Goal: Task Accomplishment & Management: Complete application form

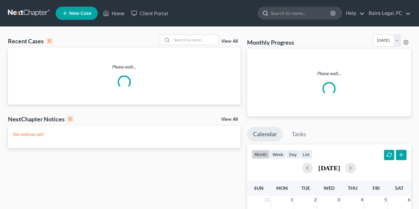
click at [310, 11] on input "search" at bounding box center [301, 13] width 61 height 12
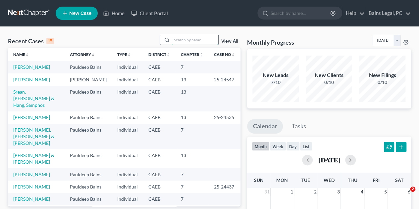
click at [180, 37] on input "search" at bounding box center [195, 40] width 46 height 10
type input "cle,ment"
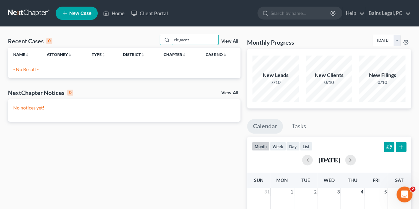
drag, startPoint x: 198, startPoint y: 38, endPoint x: 160, endPoint y: 35, distance: 38.6
click at [160, 35] on div "Recent Cases 0 cle,ment View All" at bounding box center [124, 41] width 233 height 13
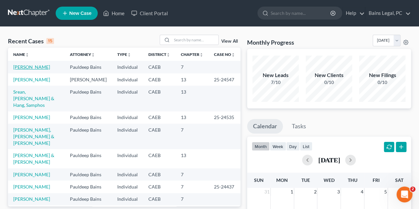
click at [26, 67] on link "[PERSON_NAME]" at bounding box center [31, 67] width 37 height 6
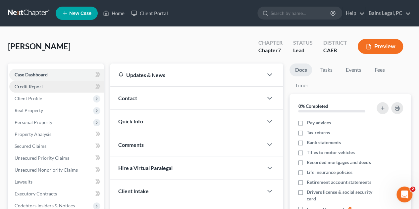
click at [35, 88] on span "Credit Report" at bounding box center [29, 87] width 29 height 6
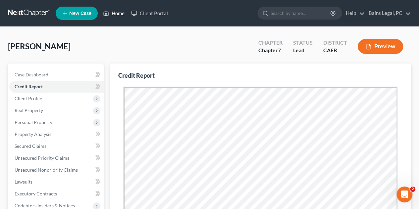
click at [111, 11] on link "Home" at bounding box center [114, 13] width 28 height 12
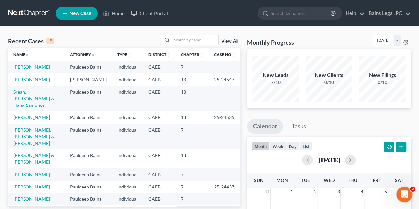
click at [31, 83] on link "[PERSON_NAME]" at bounding box center [31, 80] width 37 height 6
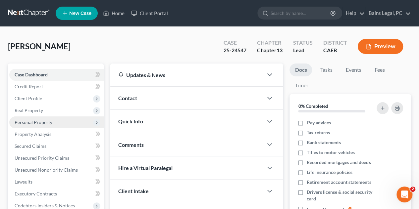
click at [47, 125] on span "Personal Property" at bounding box center [34, 123] width 38 height 6
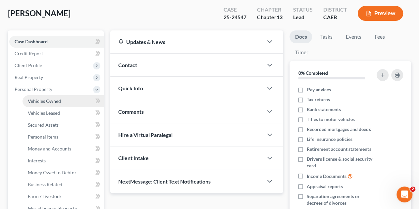
click at [50, 100] on span "Vehicles Owned" at bounding box center [44, 101] width 33 height 6
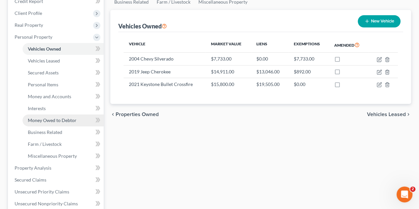
scroll to position [99, 0]
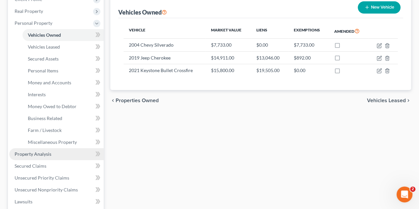
click at [49, 153] on span "Property Analysis" at bounding box center [33, 154] width 37 height 6
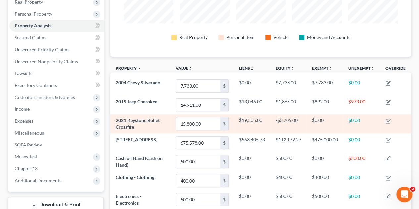
scroll to position [99, 0]
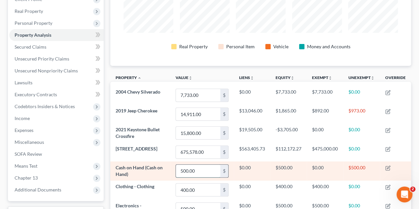
click at [203, 172] on input "500.00" at bounding box center [198, 171] width 44 height 13
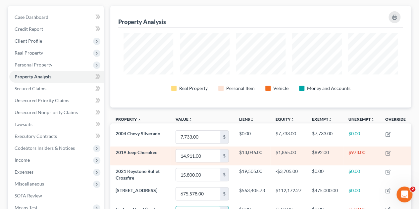
scroll to position [66, 0]
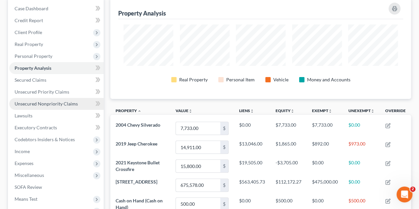
click at [28, 105] on span "Unsecured Nonpriority Claims" at bounding box center [46, 104] width 63 height 6
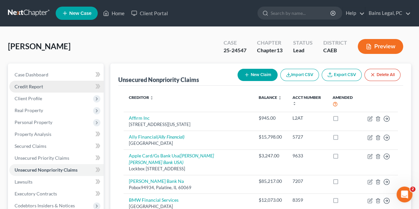
click at [44, 87] on link "Credit Report" at bounding box center [56, 87] width 94 height 12
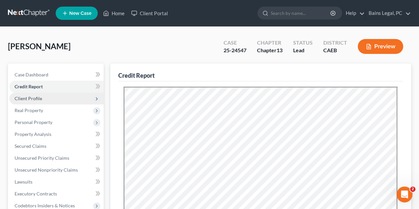
click at [39, 98] on span "Client Profile" at bounding box center [29, 99] width 28 height 6
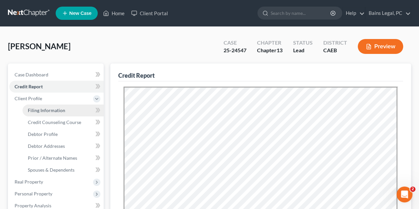
click at [56, 110] on span "Filing Information" at bounding box center [46, 111] width 37 height 6
select select "1"
select select "0"
select select "3"
select select "0"
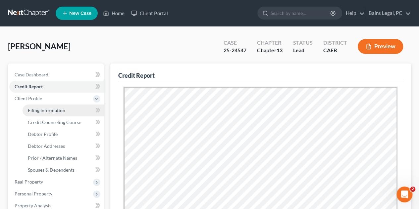
select select "4"
select select "1"
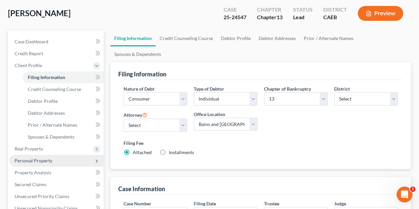
scroll to position [66, 0]
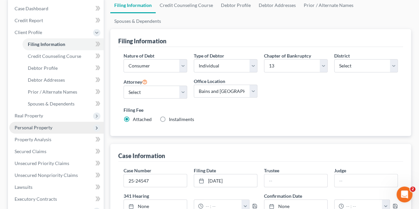
click at [42, 127] on span "Personal Property" at bounding box center [34, 128] width 38 height 6
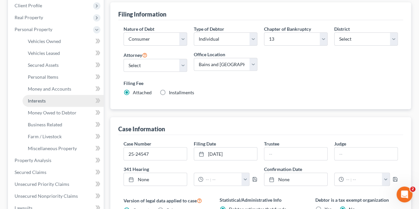
scroll to position [99, 0]
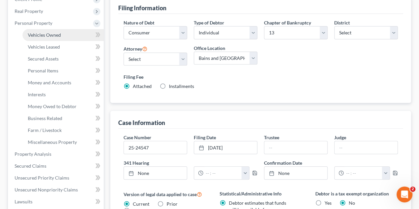
click at [52, 35] on span "Vehicles Owned" at bounding box center [44, 35] width 33 height 6
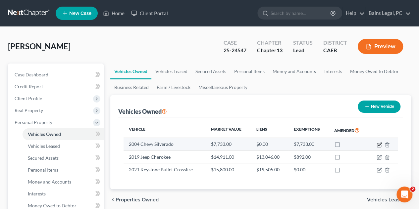
click at [381, 144] on icon "button" at bounding box center [380, 144] width 3 height 3
select select "0"
select select "22"
select select "2"
select select "0"
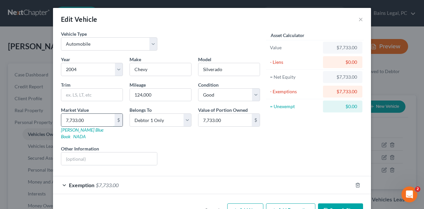
click at [83, 120] on input "7,733.00" at bounding box center [87, 120] width 53 height 13
type input "7,73"
type input "773.00"
type input "77"
type input "77.00"
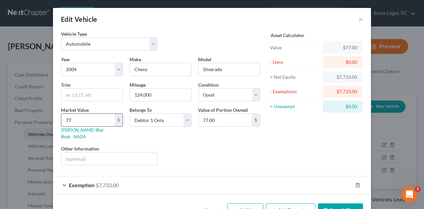
type input "7"
type input "7.00"
type input "76"
type input "76.00"
type input "761"
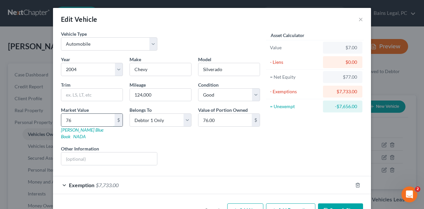
type input "761.00"
type input "7617"
type input "7,617.00"
type input "7,617"
click at [257, 146] on div "Liens Select" at bounding box center [212, 156] width 103 height 20
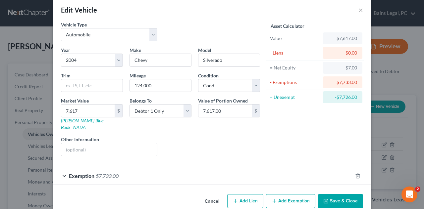
scroll to position [13, 0]
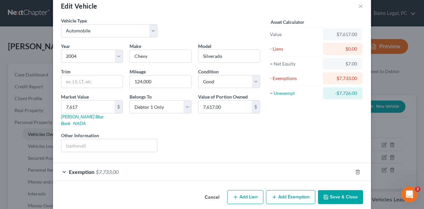
click at [329, 118] on div "Asset Calculator Value $7,617.00 - Liens $0.00 = Net Equity $7.00 - Exemptions …" at bounding box center [315, 87] width 103 height 141
click at [206, 167] on div "Exemption $7,733.00" at bounding box center [203, 172] width 300 height 18
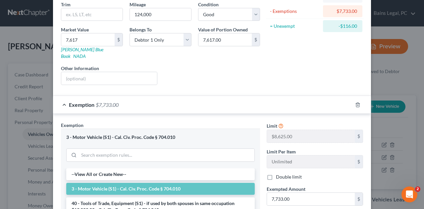
scroll to position [113, 0]
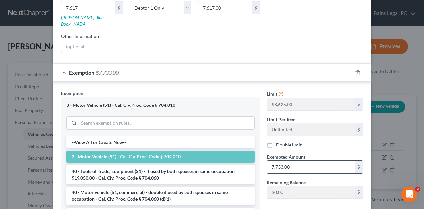
click at [305, 161] on input "7,733.00" at bounding box center [311, 167] width 88 height 13
click at [290, 161] on input "7,733.00" at bounding box center [311, 167] width 88 height 13
click at [278, 161] on input "7,733.00" at bounding box center [311, 167] width 88 height 13
click at [280, 161] on input "7,733.00" at bounding box center [311, 167] width 88 height 13
type input "7,617"
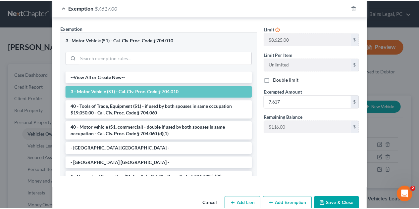
scroll to position [185, 0]
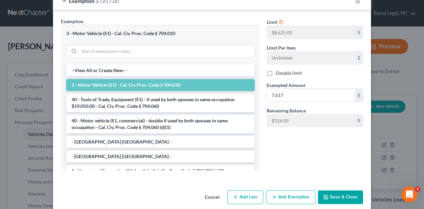
click at [339, 191] on button "Save & Close" at bounding box center [340, 198] width 45 height 14
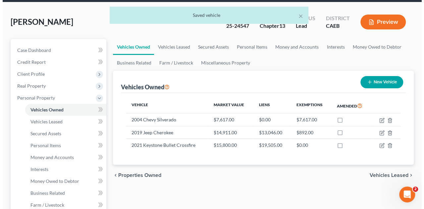
scroll to position [33, 0]
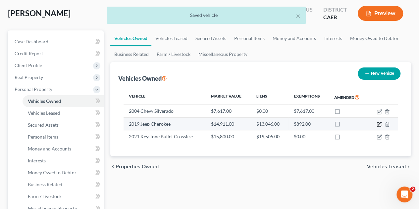
click at [380, 126] on icon "button" at bounding box center [379, 124] width 5 height 5
select select "0"
select select "7"
select select "2"
select select "0"
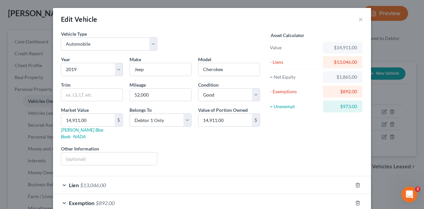
scroll to position [31, 0]
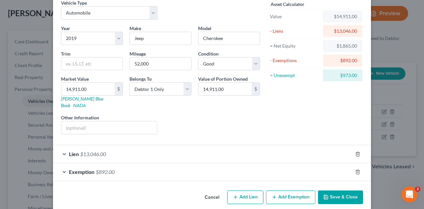
click at [194, 163] on div "Exemption $892.00" at bounding box center [203, 172] width 300 height 18
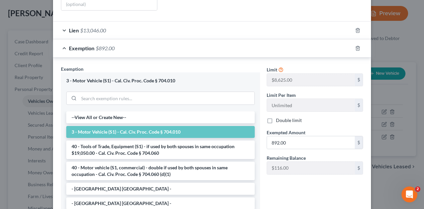
scroll to position [164, 0]
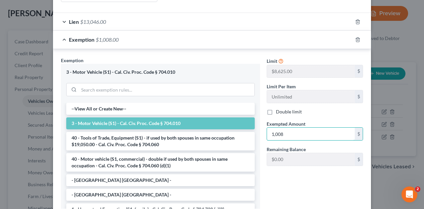
type input "1,008"
click at [286, 176] on div "Limit $8,625.00 $ Limit Per Item Unlimited $ Double limit Exempted Amount * 1,0…" at bounding box center [315, 135] width 103 height 157
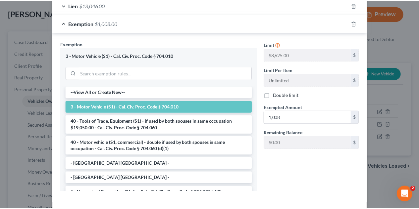
scroll to position [202, 0]
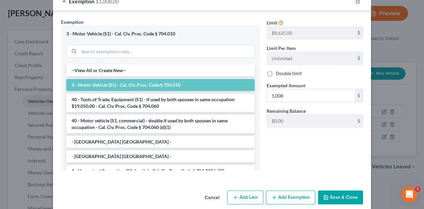
click at [346, 191] on button "Save & Close" at bounding box center [340, 198] width 45 height 14
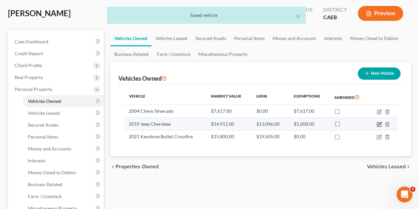
click at [379, 122] on icon "button" at bounding box center [379, 124] width 5 height 5
select select "0"
select select "7"
select select "2"
select select "0"
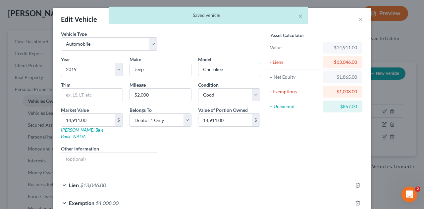
click at [357, 21] on div "× Saved vehicle" at bounding box center [209, 17] width 424 height 21
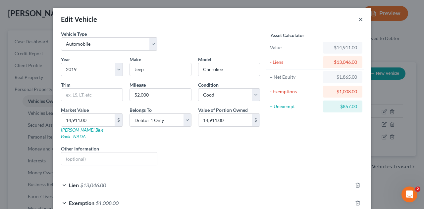
click at [359, 21] on button "×" at bounding box center [361, 19] width 5 height 8
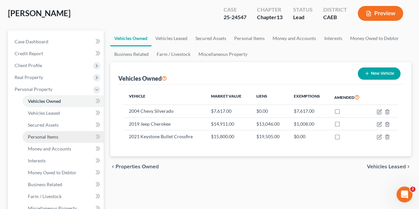
click at [54, 135] on span "Personal Items" at bounding box center [43, 137] width 30 height 6
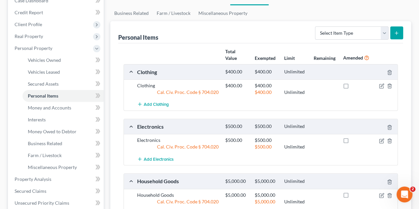
scroll to position [56, 0]
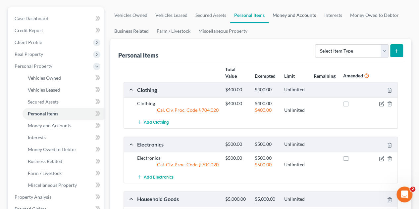
click at [295, 15] on link "Money and Accounts" at bounding box center [294, 15] width 51 height 16
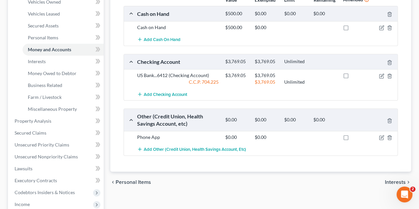
scroll to position [99, 0]
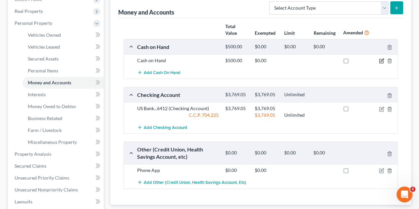
click at [381, 62] on icon "button" at bounding box center [381, 60] width 5 height 5
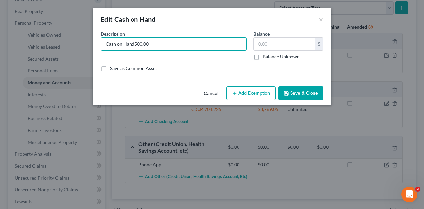
type input "Cash on Hand"
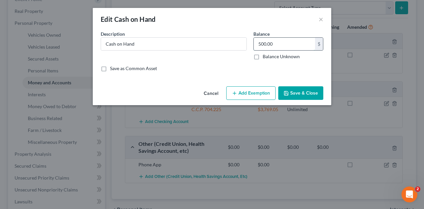
click at [284, 44] on input "500.00" at bounding box center [284, 44] width 61 height 13
drag, startPoint x: 284, startPoint y: 44, endPoint x: 256, endPoint y: 45, distance: 28.2
click at [256, 45] on input "500.00" at bounding box center [284, 44] width 61 height 13
type input "150"
click at [304, 92] on button "Save & Close" at bounding box center [300, 94] width 45 height 14
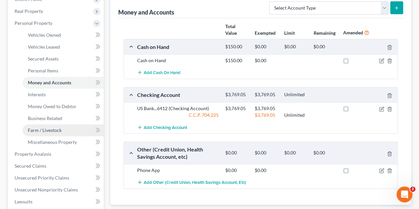
scroll to position [33, 0]
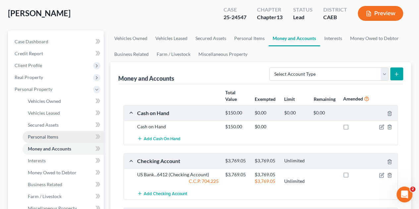
click at [47, 137] on span "Personal Items" at bounding box center [43, 137] width 30 height 6
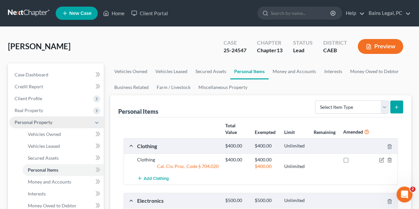
scroll to position [66, 0]
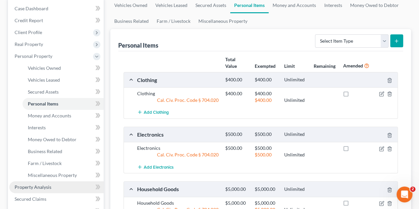
click at [36, 191] on link "Property Analysis" at bounding box center [56, 188] width 94 height 12
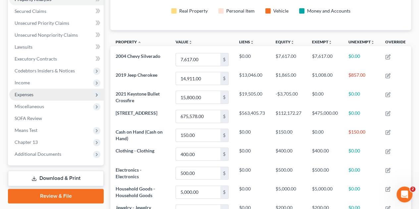
scroll to position [99, 0]
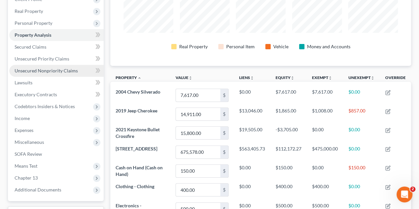
click at [45, 72] on span "Unsecured Nonpriority Claims" at bounding box center [46, 71] width 63 height 6
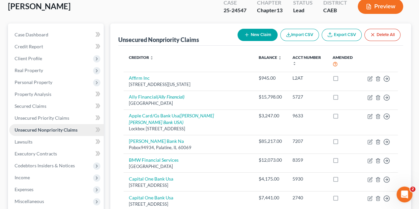
scroll to position [66, 0]
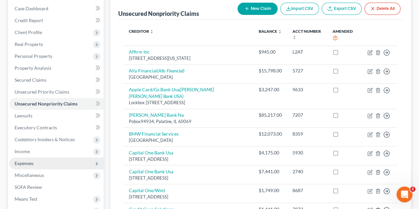
click at [31, 161] on span "Expenses" at bounding box center [24, 164] width 19 height 6
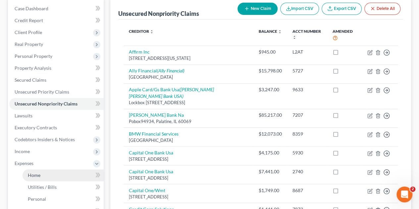
click at [39, 176] on span "Home" at bounding box center [34, 176] width 13 height 6
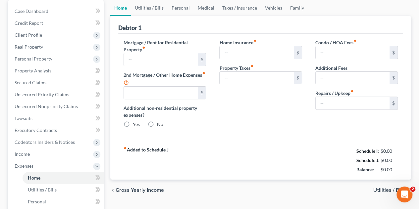
type input "0.00"
radio input "true"
type input "0.00"
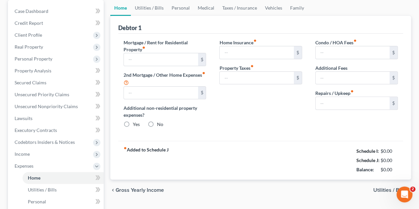
type input "0.00"
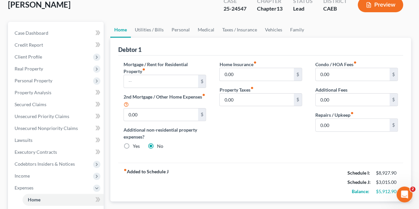
scroll to position [33, 0]
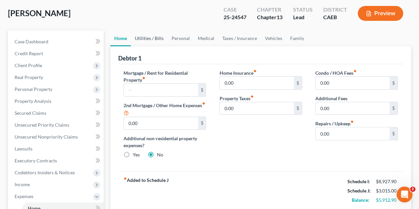
click at [140, 39] on link "Utilities / Bills" at bounding box center [149, 38] width 37 height 16
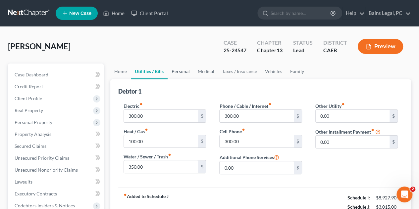
click at [181, 74] on link "Personal" at bounding box center [181, 72] width 26 height 16
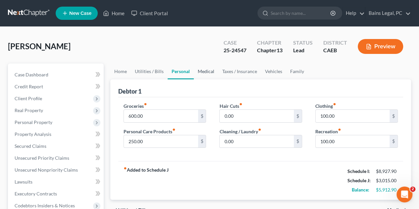
scroll to position [33, 0]
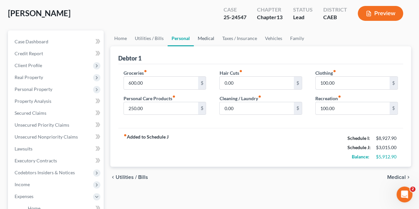
click at [204, 40] on link "Medical" at bounding box center [206, 38] width 25 height 16
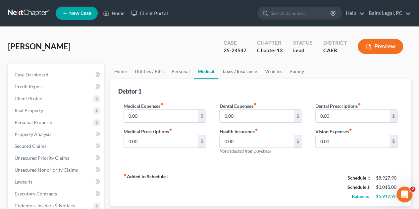
click at [239, 79] on link "Taxes / Insurance" at bounding box center [239, 72] width 43 height 16
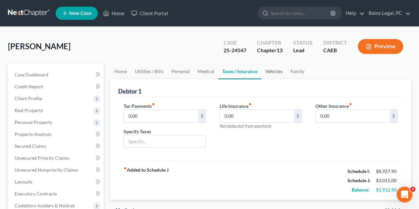
click at [273, 74] on link "Vehicles" at bounding box center [274, 72] width 25 height 16
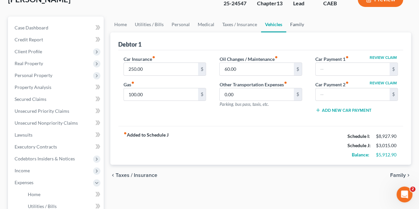
scroll to position [33, 0]
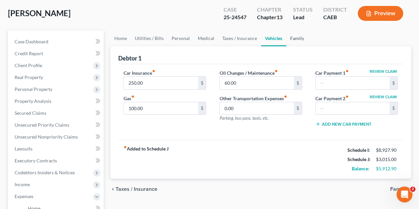
click at [298, 39] on link "Family" at bounding box center [297, 38] width 22 height 16
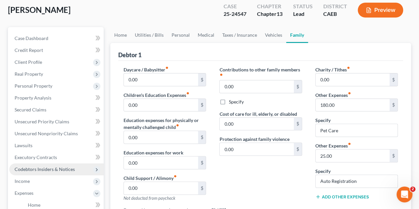
scroll to position [66, 0]
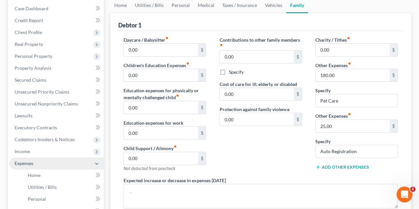
click at [26, 158] on span "Expenses" at bounding box center [56, 164] width 94 height 12
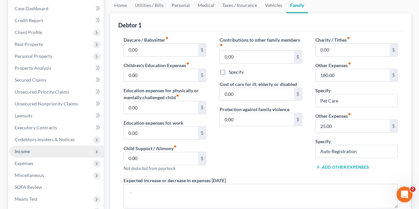
click at [26, 153] on span "Income" at bounding box center [22, 152] width 15 height 6
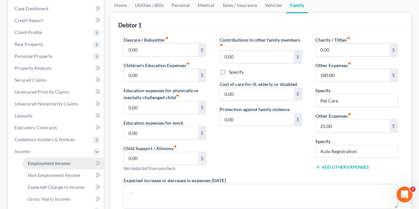
click at [34, 161] on span "Employment Income" at bounding box center [49, 164] width 42 height 6
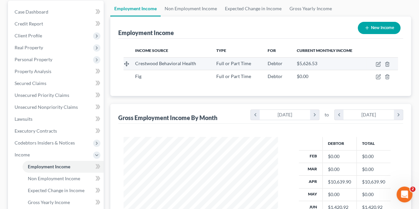
scroll to position [99, 0]
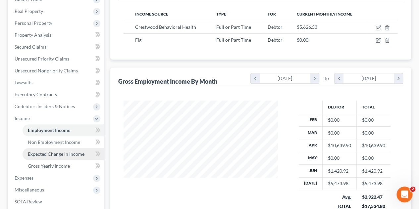
click at [53, 157] on span "Expected Change in Income" at bounding box center [56, 154] width 57 height 6
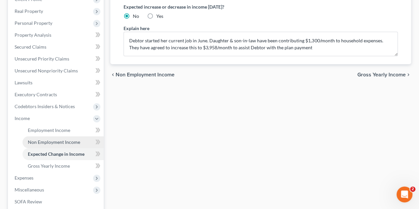
click at [46, 144] on span "Non Employment Income" at bounding box center [54, 143] width 52 height 6
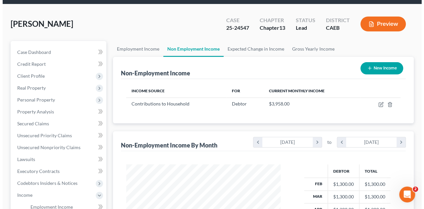
scroll to position [33, 0]
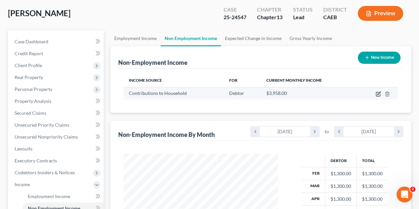
click at [379, 94] on icon "button" at bounding box center [379, 93] width 3 height 3
select select "8"
select select "0"
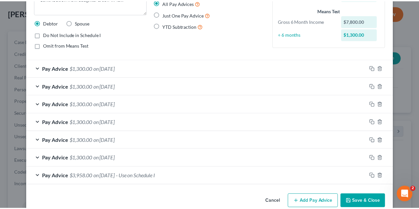
scroll to position [0, 0]
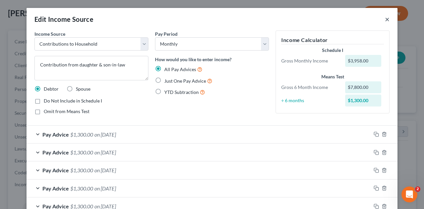
click at [385, 20] on button "×" at bounding box center [387, 19] width 5 height 8
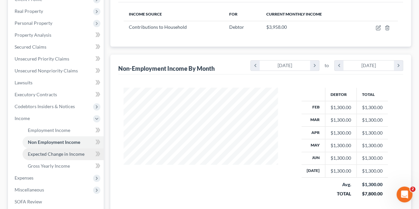
click at [54, 157] on link "Expected Change in Income" at bounding box center [63, 154] width 81 height 12
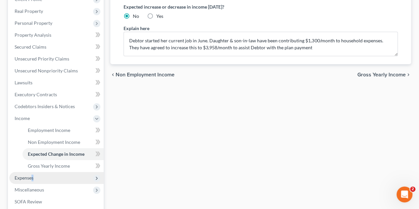
click at [32, 177] on span "Expenses" at bounding box center [24, 178] width 19 height 6
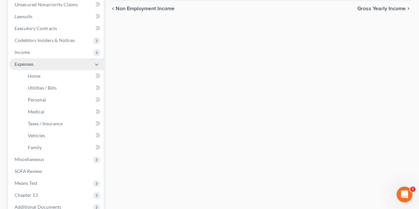
click at [26, 63] on span "Expenses" at bounding box center [24, 64] width 19 height 6
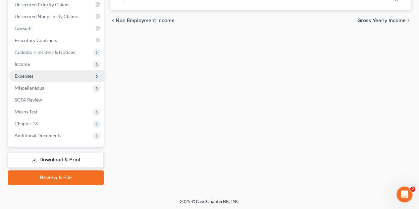
click at [73, 79] on span "Expenses" at bounding box center [56, 76] width 94 height 12
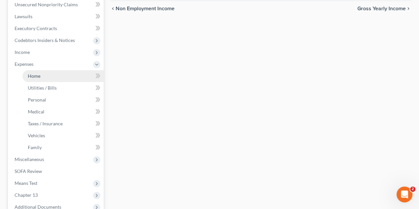
click at [63, 75] on link "Home" at bounding box center [63, 76] width 81 height 12
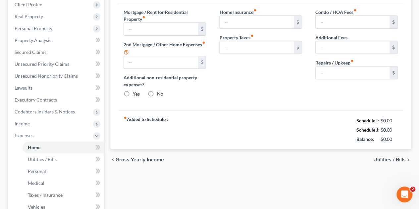
type input "0.00"
radio input "true"
type input "0.00"
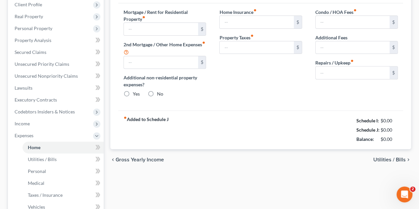
type input "0.00"
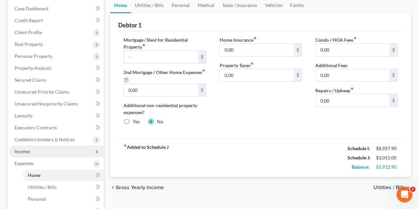
click at [26, 151] on span "Income" at bounding box center [22, 152] width 15 height 6
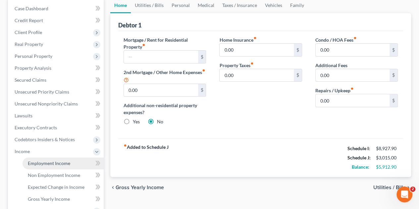
click at [47, 165] on span "Employment Income" at bounding box center [49, 164] width 42 height 6
